Goal: Task Accomplishment & Management: Manage account settings

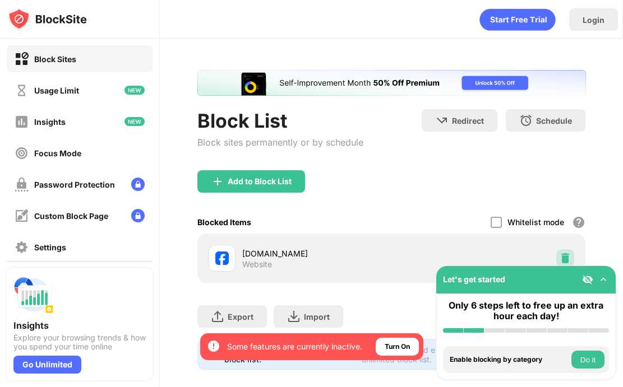
click at [563, 254] on img at bounding box center [564, 258] width 11 height 11
